Goal: Navigation & Orientation: Find specific page/section

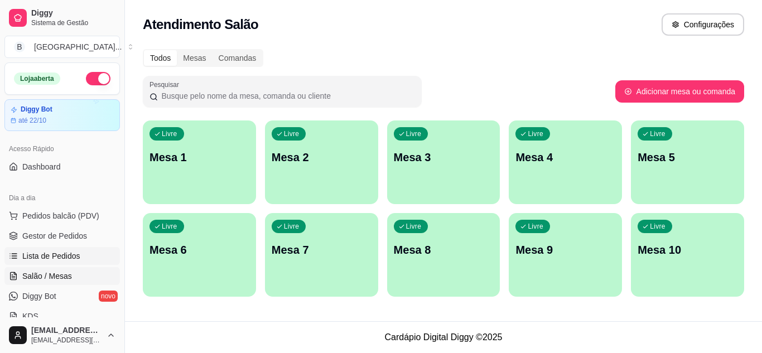
scroll to position [56, 0]
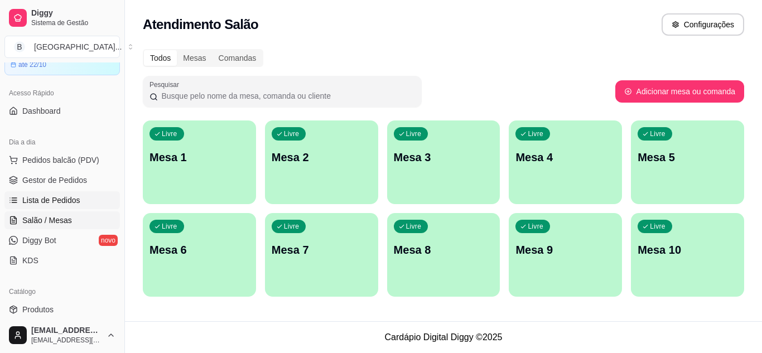
click at [65, 196] on span "Lista de Pedidos" at bounding box center [51, 200] width 58 height 11
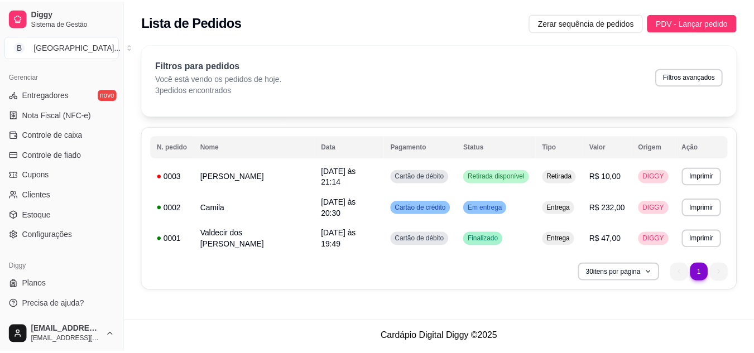
scroll to position [450, 0]
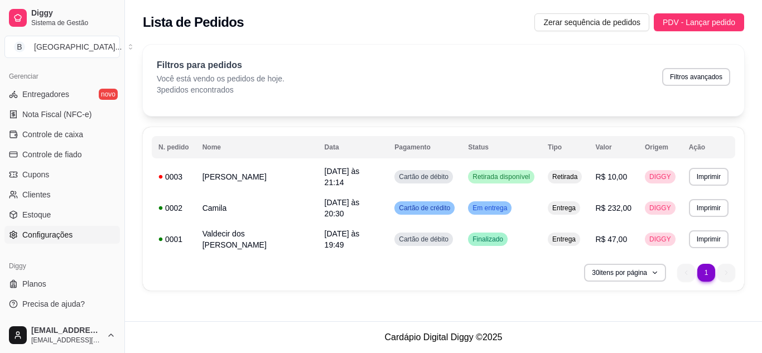
click at [54, 232] on span "Configurações" at bounding box center [47, 234] width 50 height 11
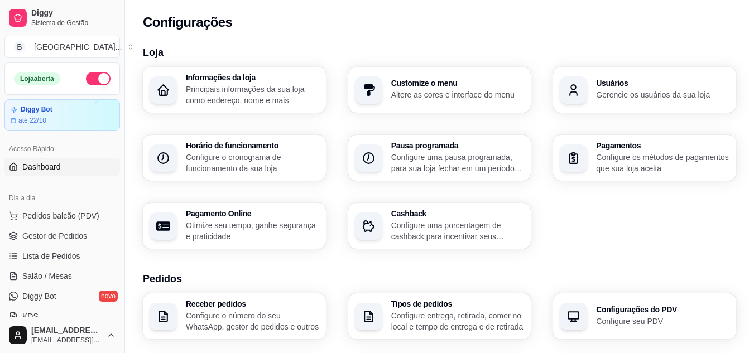
click at [63, 172] on link "Dashboard" at bounding box center [62, 167] width 116 height 18
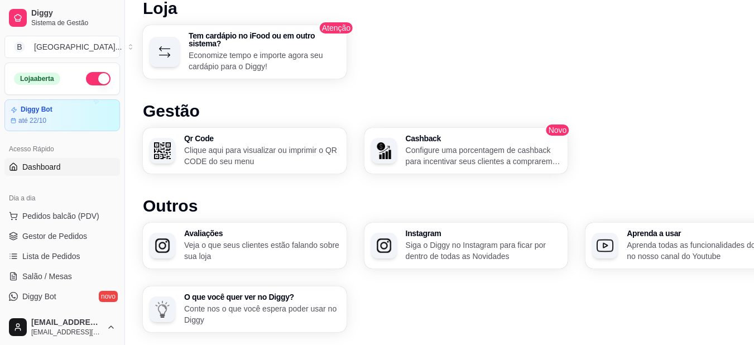
scroll to position [728, 0]
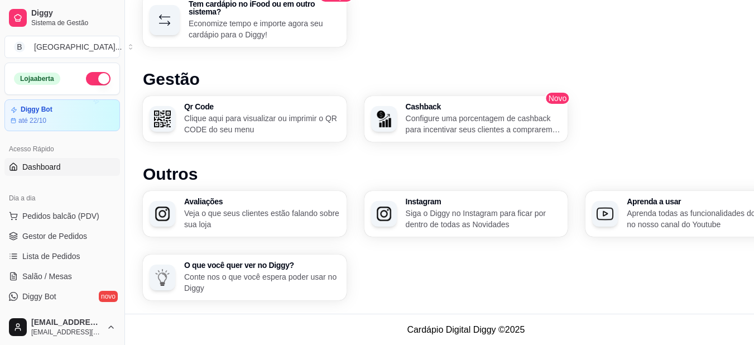
click at [248, 274] on p "Conte nos o que você espera poder usar no Diggy" at bounding box center [262, 282] width 156 height 22
